Goal: Information Seeking & Learning: Learn about a topic

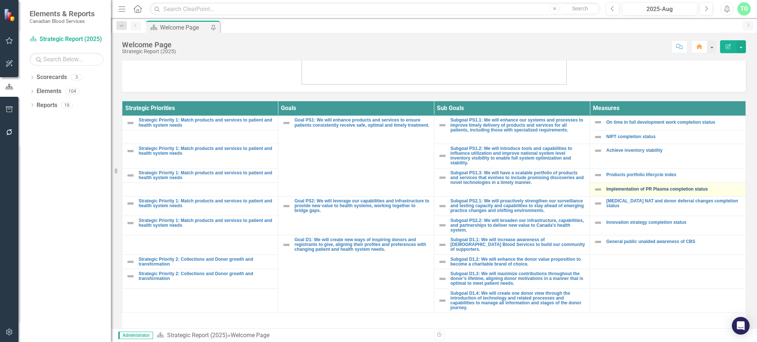
scroll to position [271, 0]
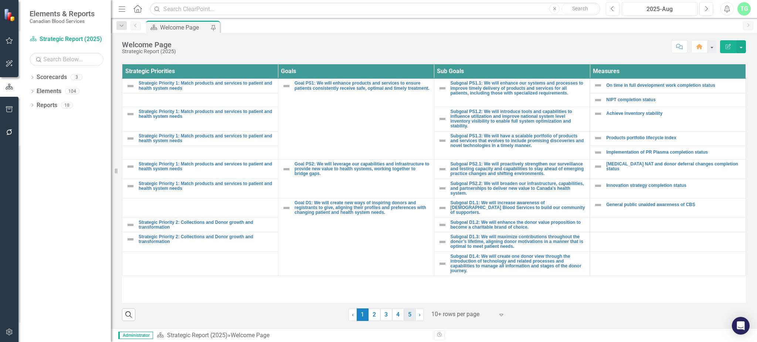
click at [406, 318] on link "5" at bounding box center [410, 314] width 12 height 13
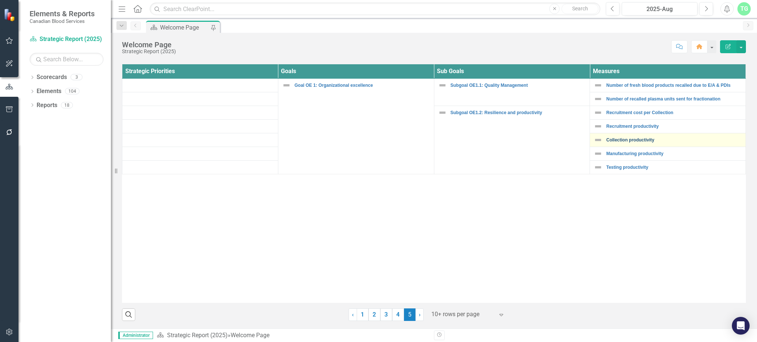
click at [636, 140] on link "Collection productivity" at bounding box center [674, 140] width 136 height 5
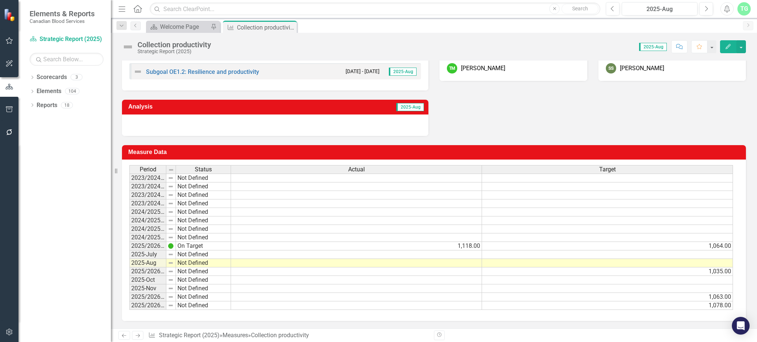
scroll to position [0, 5]
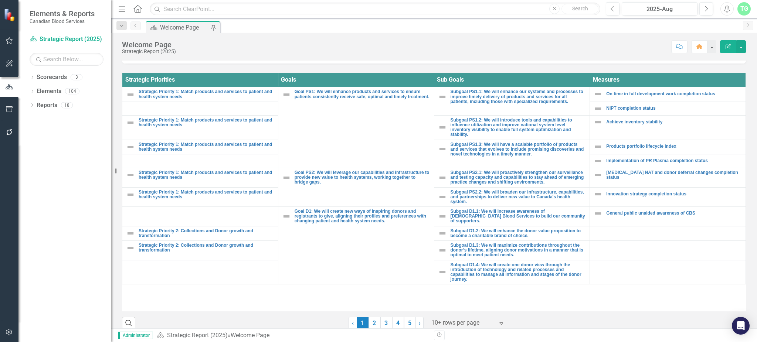
scroll to position [271, 0]
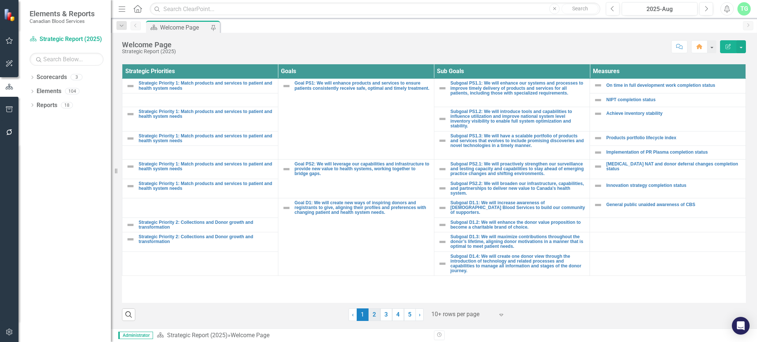
click at [371, 314] on link "2" at bounding box center [374, 314] width 12 height 13
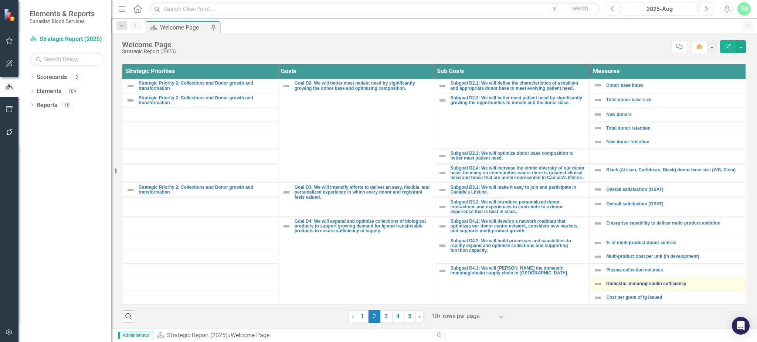
click at [650, 286] on link "Domestic immunoglobulin sufficiency" at bounding box center [674, 283] width 136 height 5
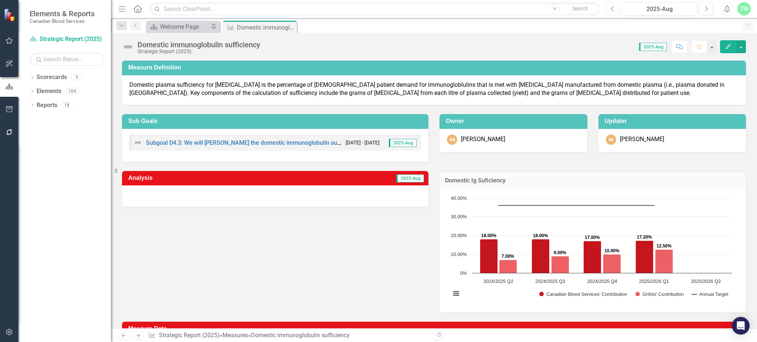
click at [610, 6] on icon "Previous" at bounding box center [612, 9] width 4 height 7
click at [612, 9] on icon "Previous" at bounding box center [612, 9] width 4 height 7
